Goal: Information Seeking & Learning: Check status

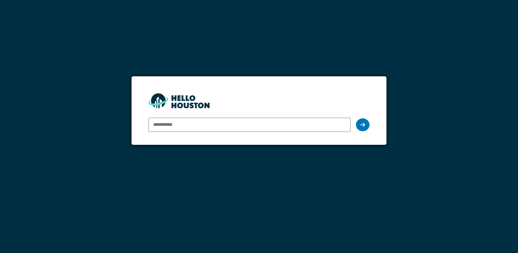
click at [187, 125] on input "email" at bounding box center [250, 125] width 202 height 14
type input "**********"
click at [364, 128] on div at bounding box center [363, 124] width 14 height 13
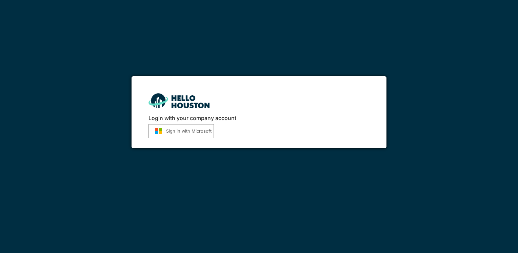
click at [187, 127] on button "Sign in with Microsoft" at bounding box center [181, 131] width 65 height 14
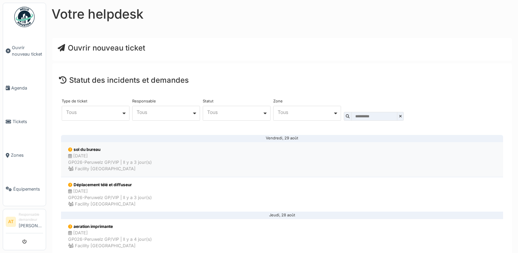
click at [102, 163] on div "[DATE] GP026-Peruwelz GP/VIP | Il y a 3 jour(s) Facility [GEOGRAPHIC_DATA]" at bounding box center [110, 163] width 84 height 20
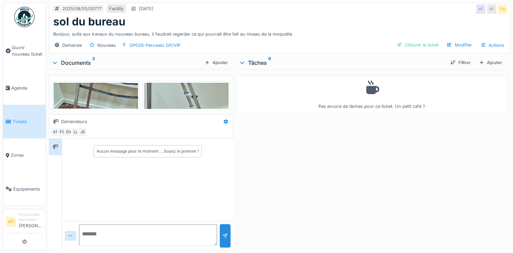
click at [79, 61] on div "Documents 3" at bounding box center [127, 63] width 150 height 8
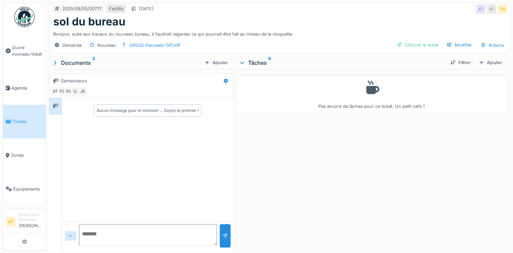
click at [81, 64] on div "Documents 3" at bounding box center [127, 63] width 150 height 8
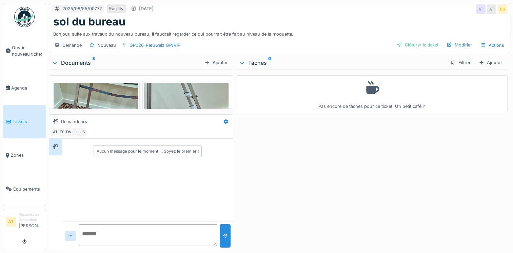
click at [17, 118] on span "Tickets" at bounding box center [28, 121] width 31 height 6
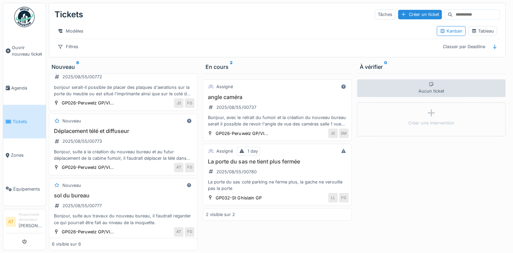
scroll to position [219, 0]
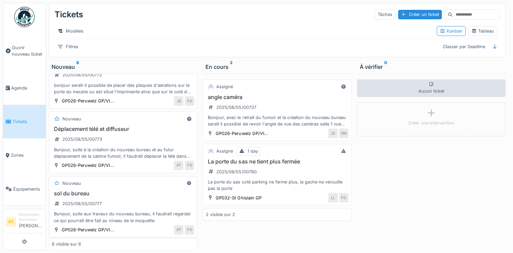
click at [93, 222] on div "Bonjour, suite aux travaux du nouveau bureau, il faudrait regarder ce qui pourr…" at bounding box center [123, 217] width 142 height 13
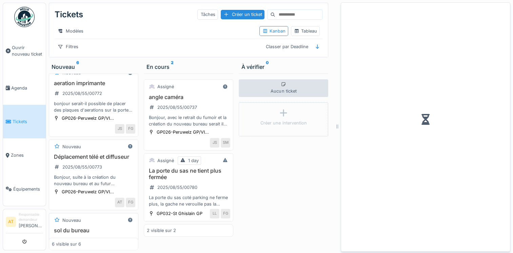
scroll to position [246, 0]
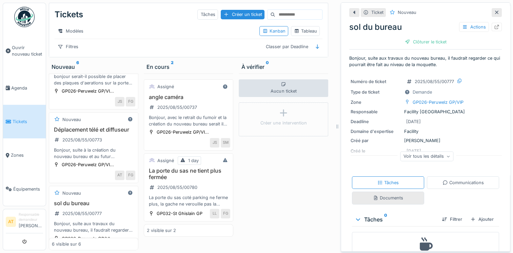
click at [381, 197] on div "Documents" at bounding box center [388, 198] width 30 height 6
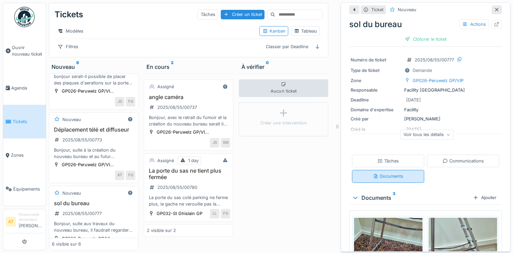
scroll to position [26, 0]
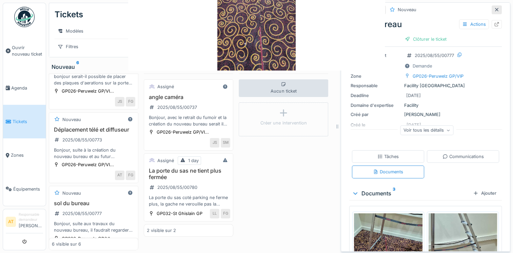
click at [380, 236] on div "**********" at bounding box center [279, 126] width 467 height 253
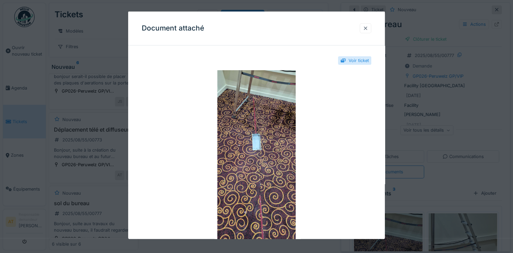
click at [368, 25] on div at bounding box center [365, 28] width 5 height 6
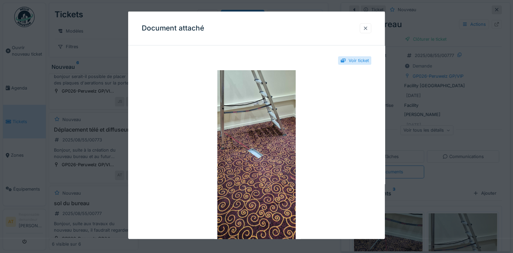
click at [367, 30] on div at bounding box center [365, 28] width 5 height 6
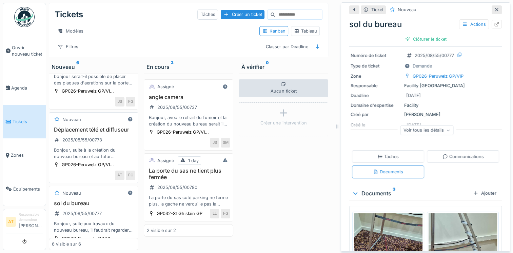
click at [71, 160] on div "Bonjour, suite à la création du nouveau bureau et au futur déplacement de la ca…" at bounding box center [93, 153] width 83 height 13
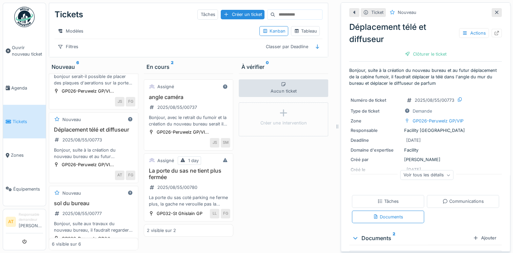
click at [376, 237] on div "Documents 2" at bounding box center [411, 238] width 118 height 8
click at [376, 236] on div "Documents 2" at bounding box center [411, 238] width 118 height 8
click at [377, 215] on div "Documents" at bounding box center [388, 217] width 30 height 6
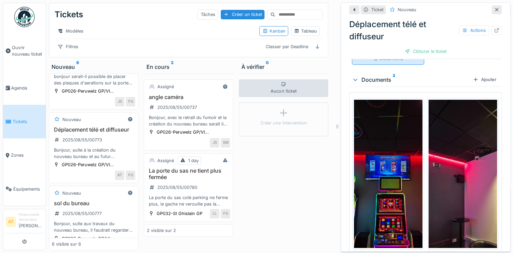
scroll to position [166, 0]
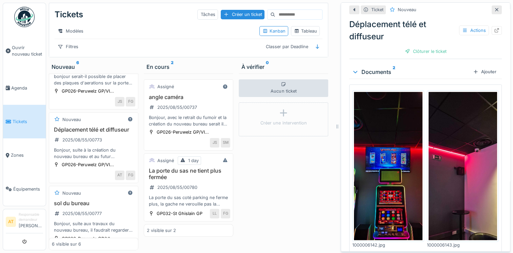
click at [374, 203] on img at bounding box center [388, 166] width 69 height 148
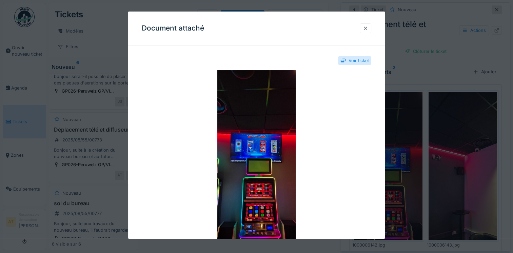
click at [367, 29] on div at bounding box center [365, 28] width 5 height 6
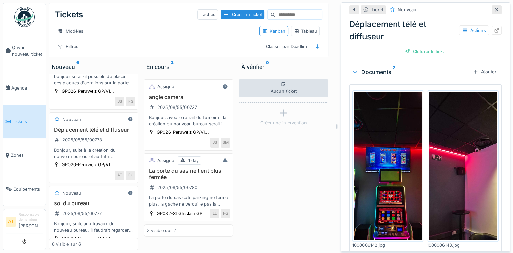
click at [444, 158] on img at bounding box center [463, 166] width 69 height 148
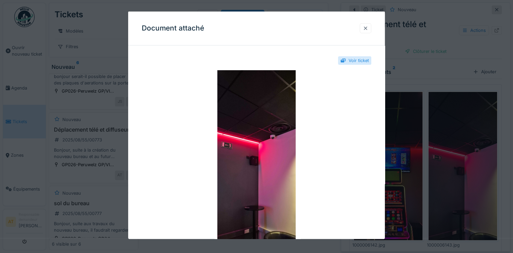
click at [368, 27] on div at bounding box center [365, 28] width 5 height 6
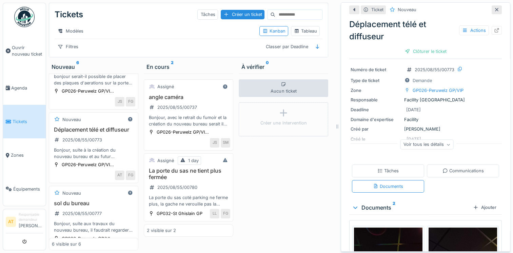
scroll to position [0, 0]
